Goal: Navigation & Orientation: Find specific page/section

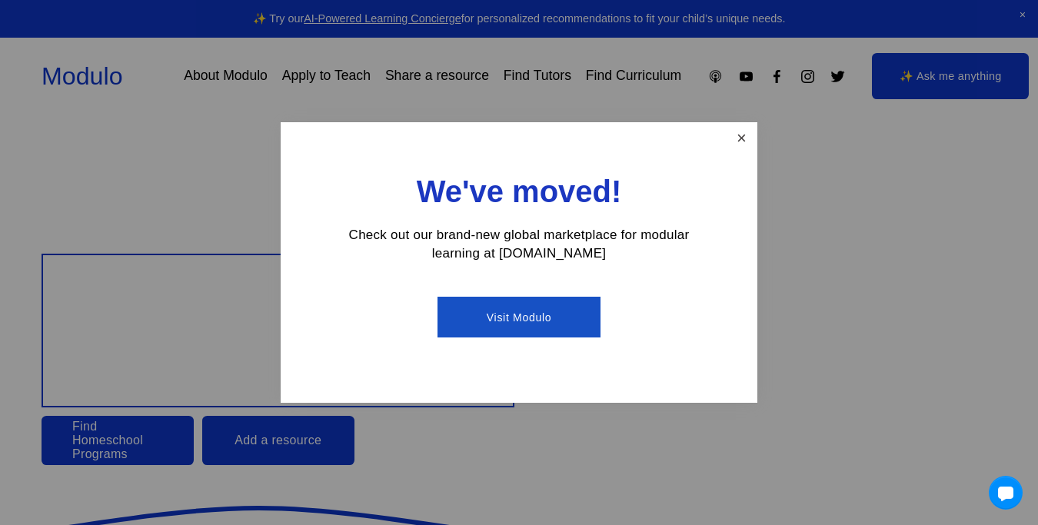
click at [745, 137] on link "Close" at bounding box center [741, 138] width 27 height 27
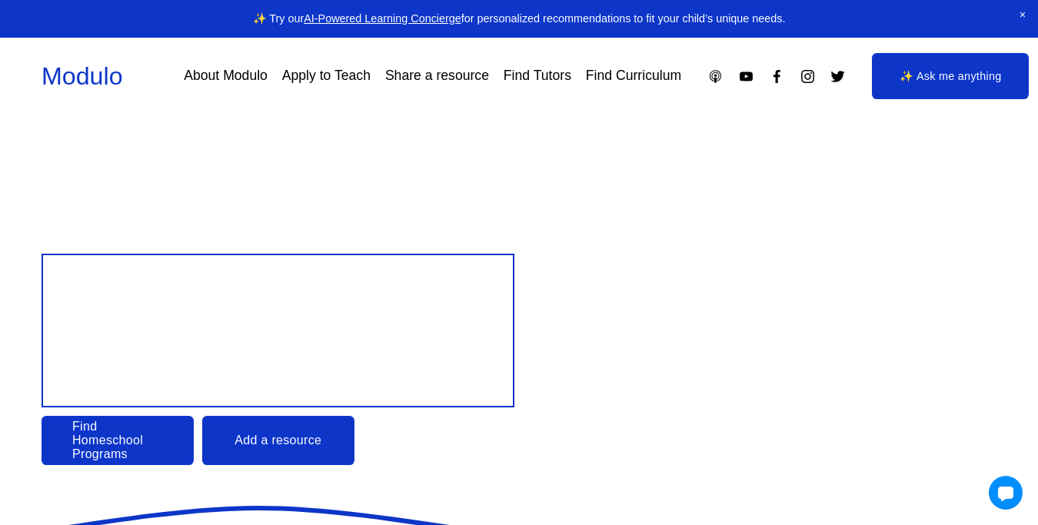
click at [232, 65] on link "About Modulo" at bounding box center [226, 76] width 84 height 27
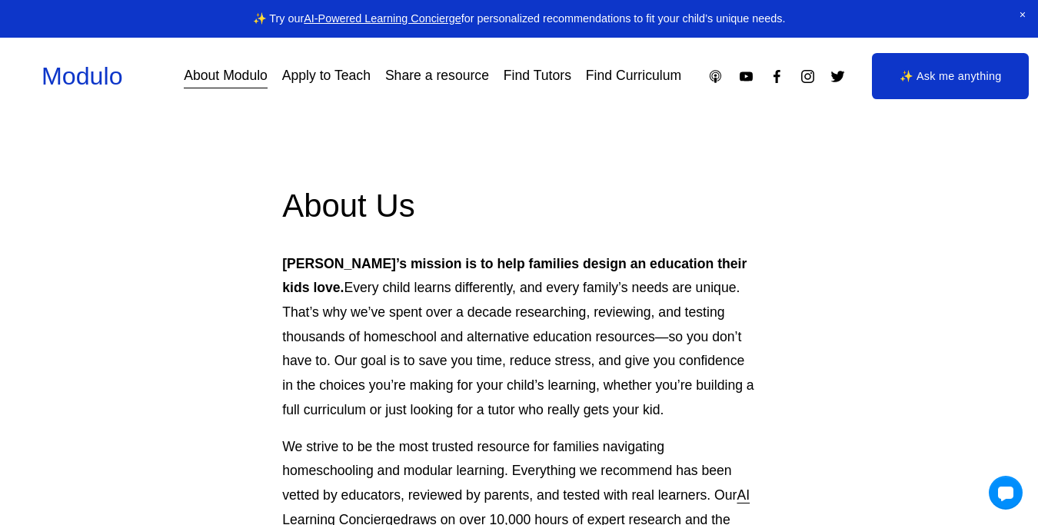
click at [811, 82] on icon "Instagram" at bounding box center [808, 76] width 16 height 16
click at [775, 75] on use "Facebook" at bounding box center [777, 76] width 7 height 13
click at [554, 72] on link "Find Tutors" at bounding box center [538, 76] width 68 height 27
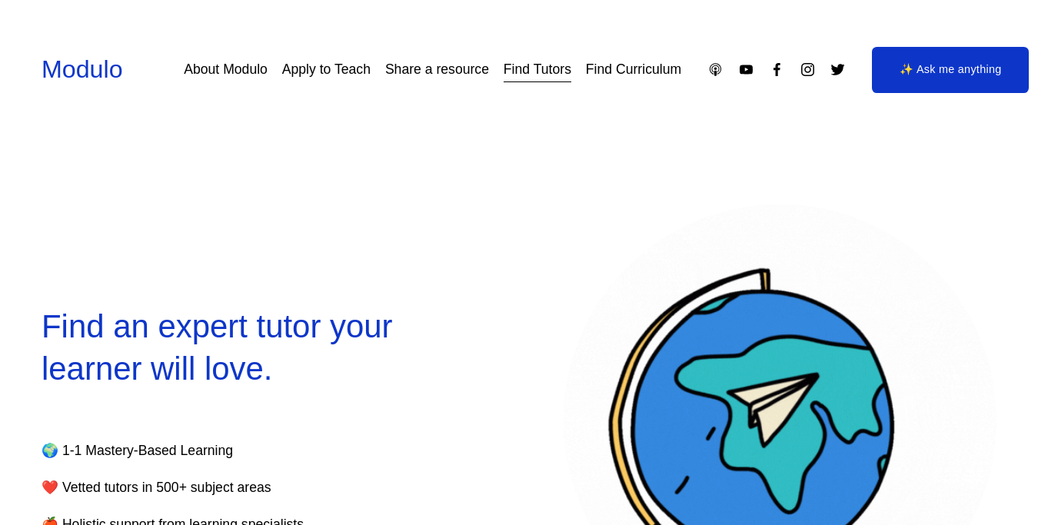
select select "**"
